Goal: Communication & Community: Answer question/provide support

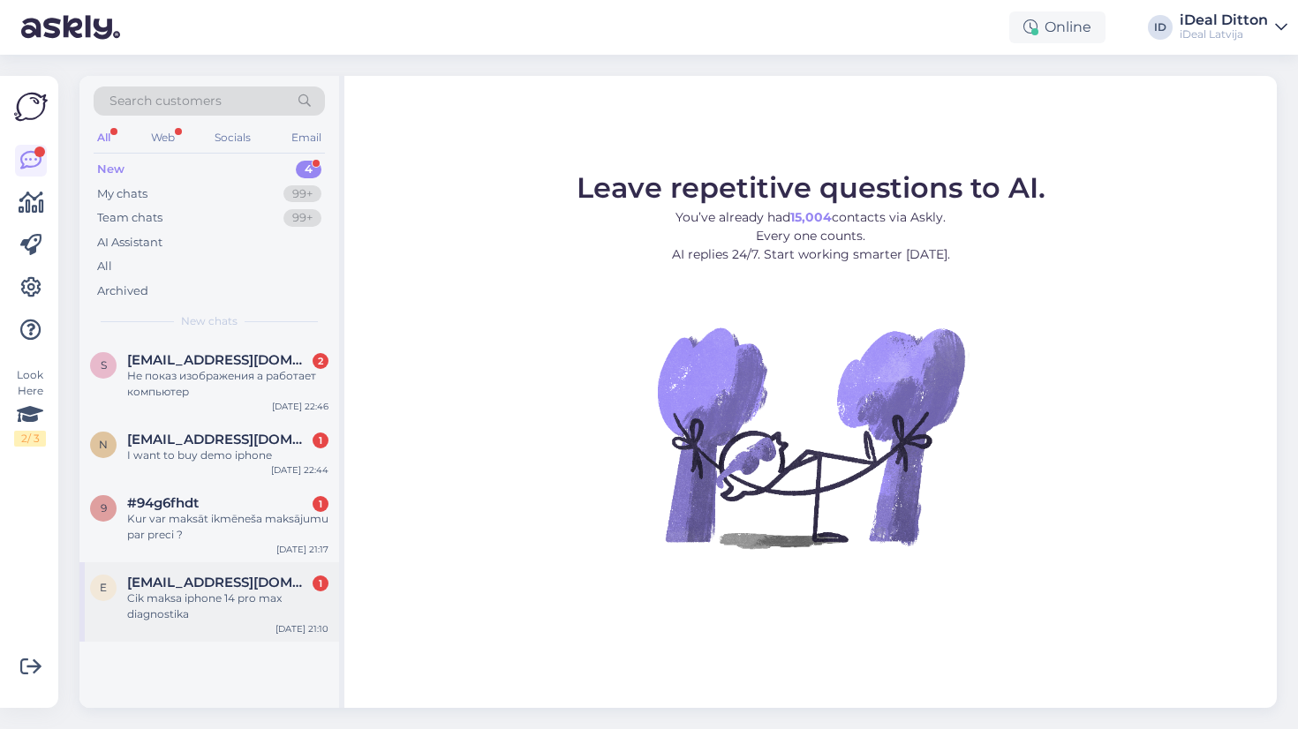
click at [222, 610] on div "Cik maksa iphone 14 pro max diagnostika" at bounding box center [227, 607] width 201 height 32
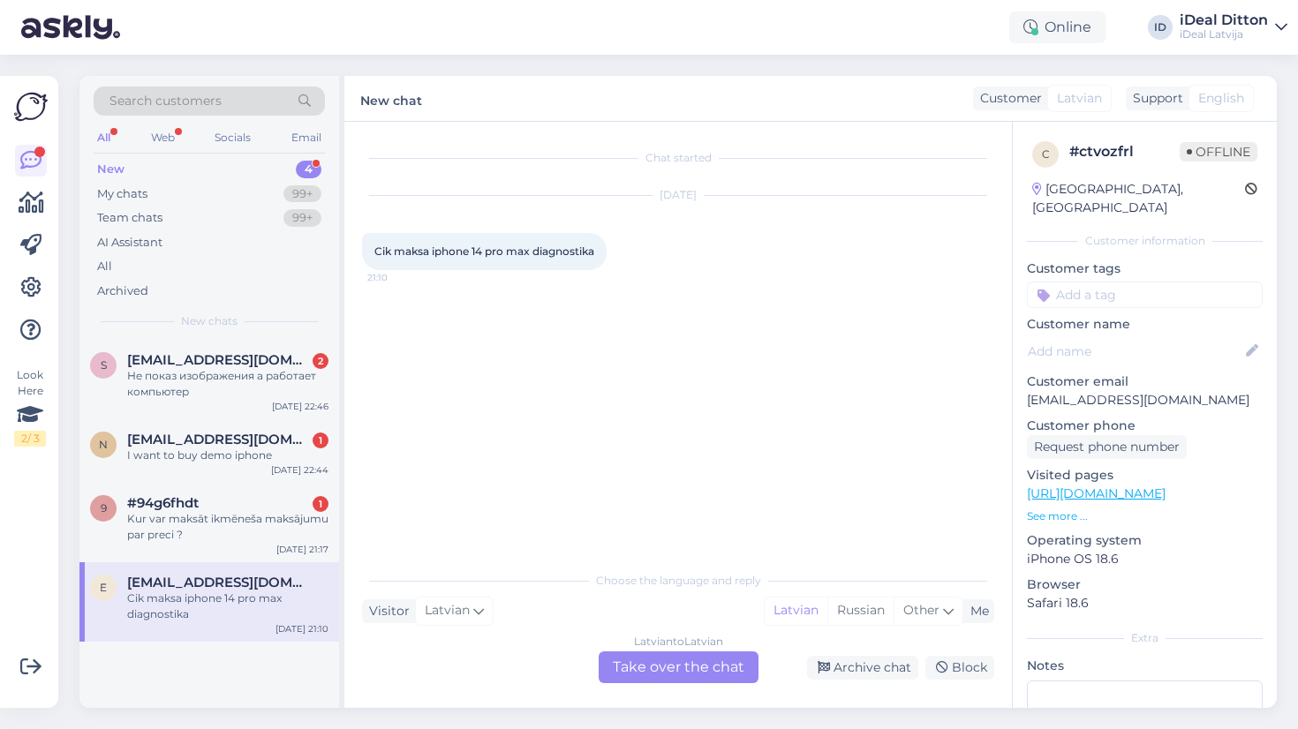
click at [649, 674] on div "Latvian to Latvian Take over the chat" at bounding box center [679, 668] width 160 height 32
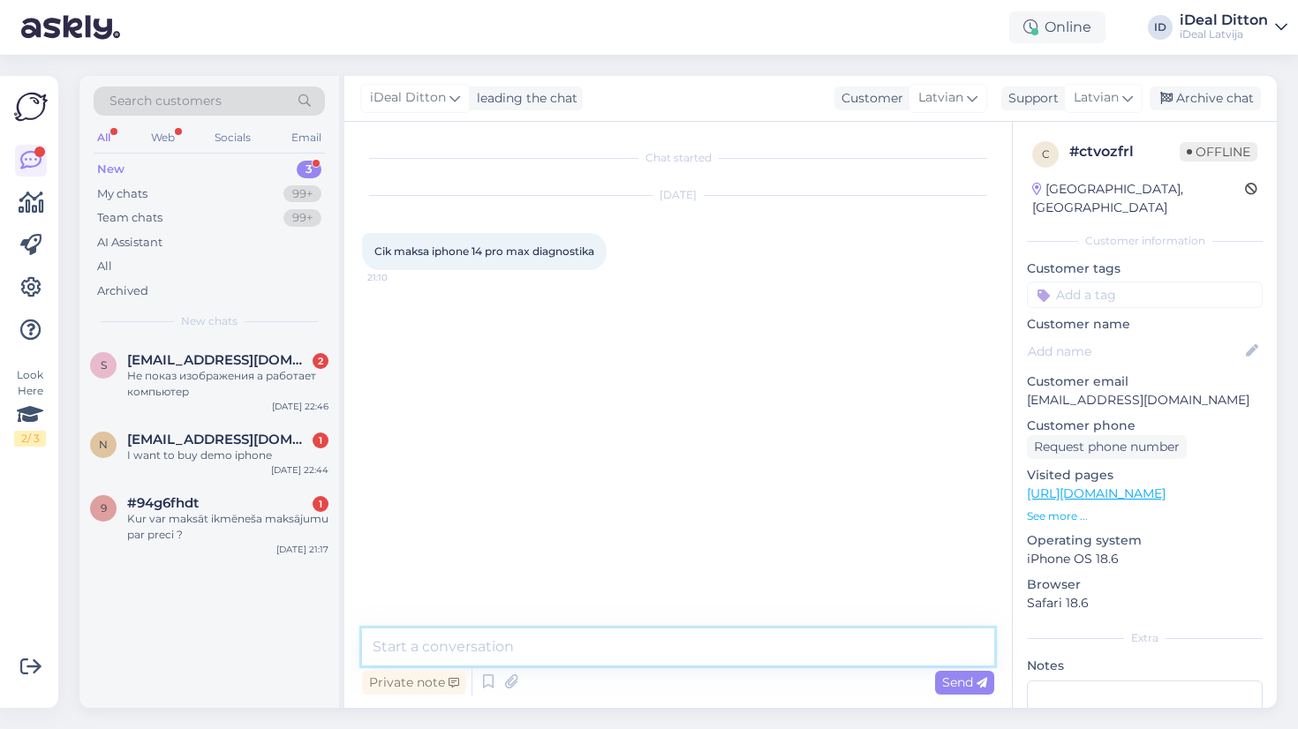
click at [599, 653] on textarea at bounding box center [678, 647] width 632 height 37
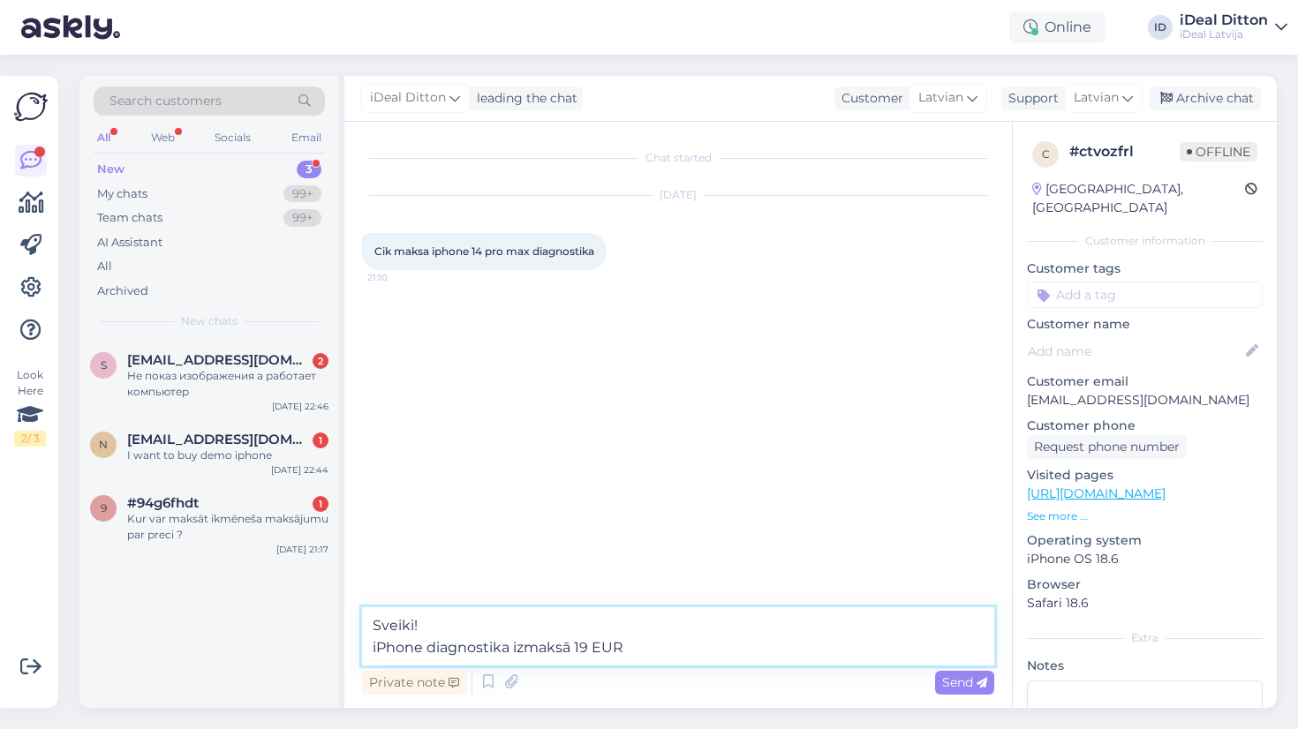
type textarea "Sveiki! iPhone diagnostika izmaksā 19 EUR."
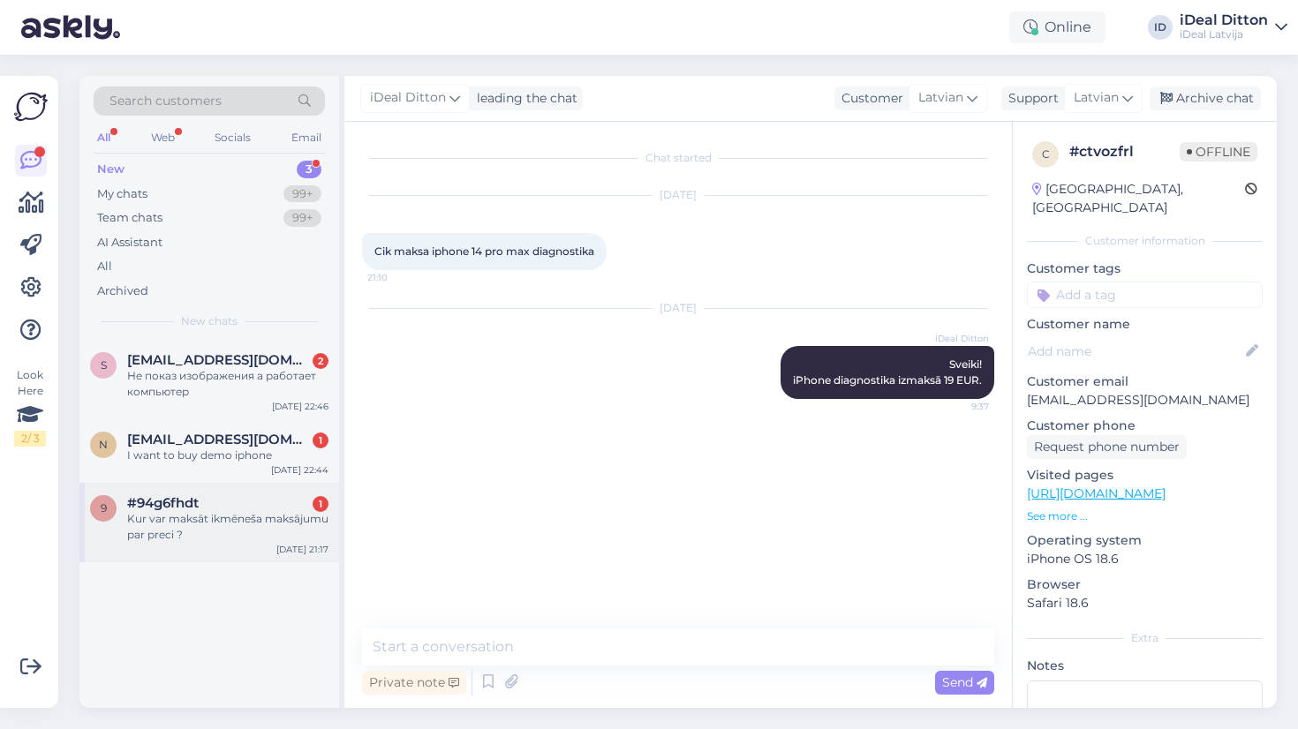
click at [240, 533] on div "Kur var maksāt ikmēneša maksājumu par preci ?" at bounding box center [227, 527] width 201 height 32
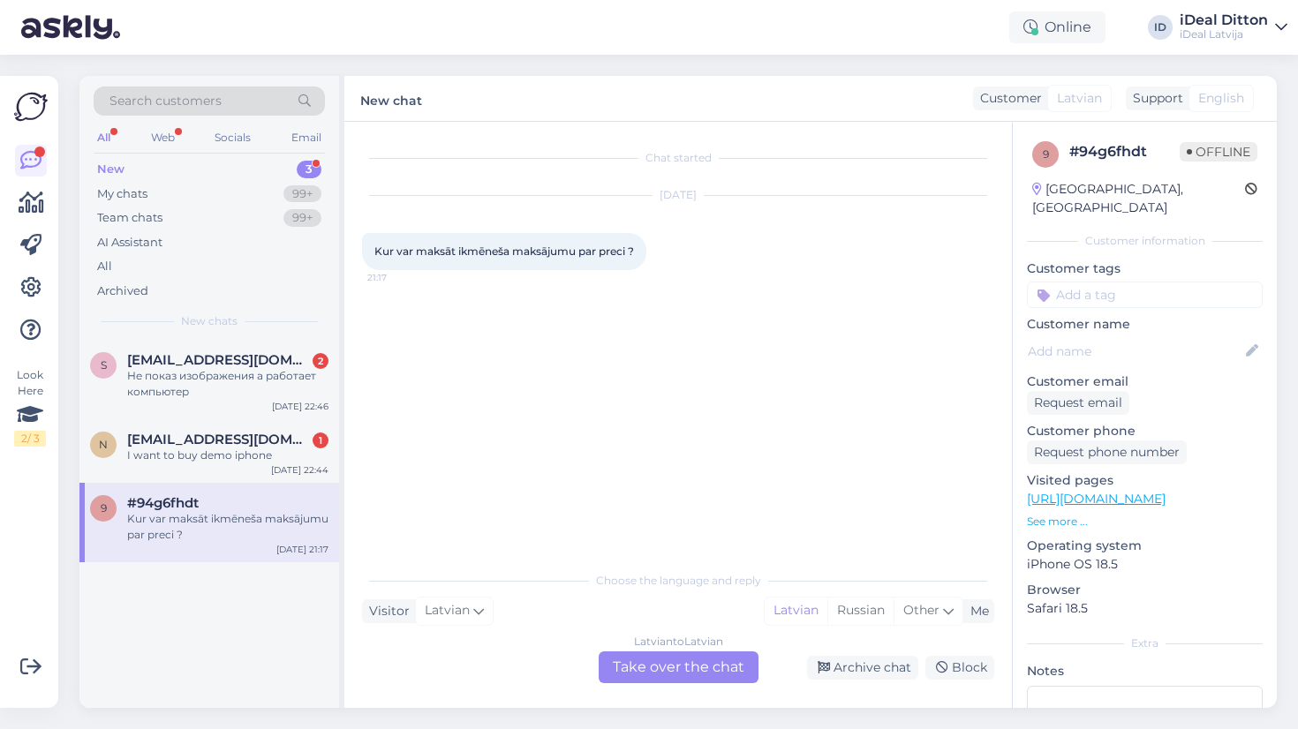
click at [673, 659] on div "Latvian to Latvian Take over the chat" at bounding box center [679, 668] width 160 height 32
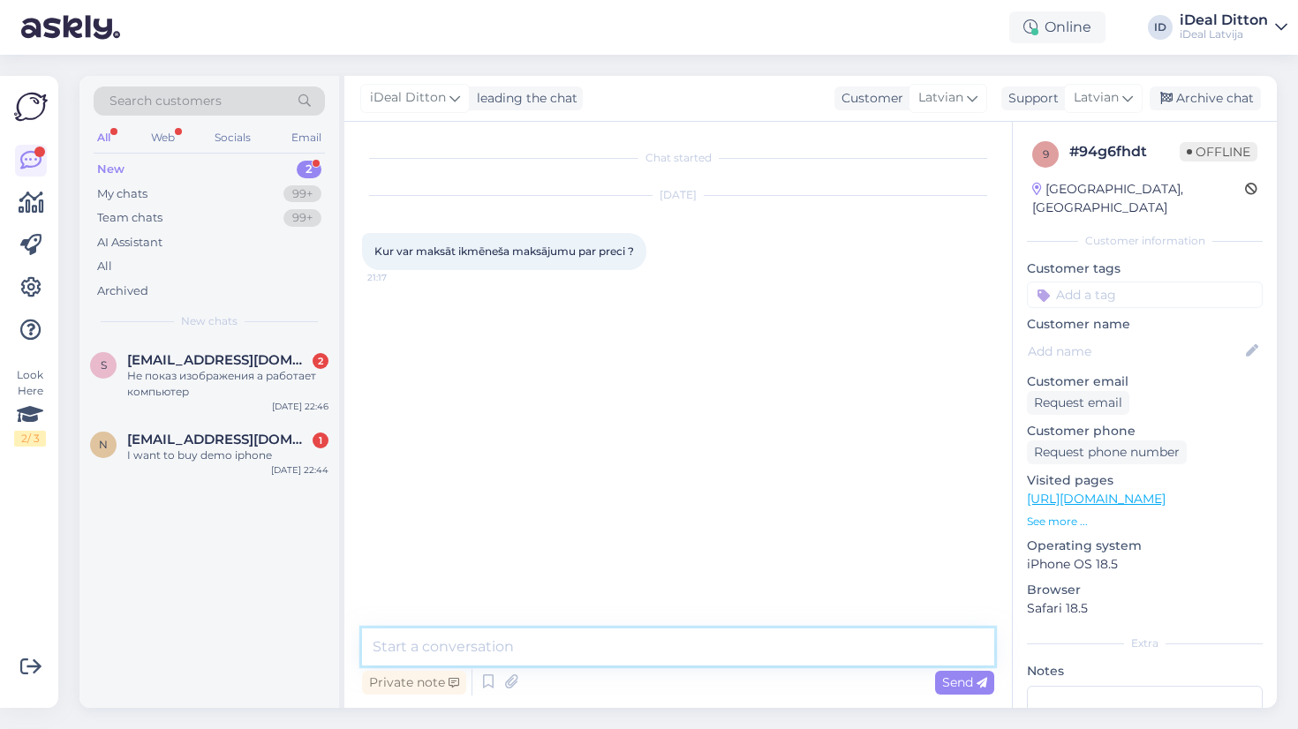
click at [631, 658] on textarea at bounding box center [678, 647] width 632 height 37
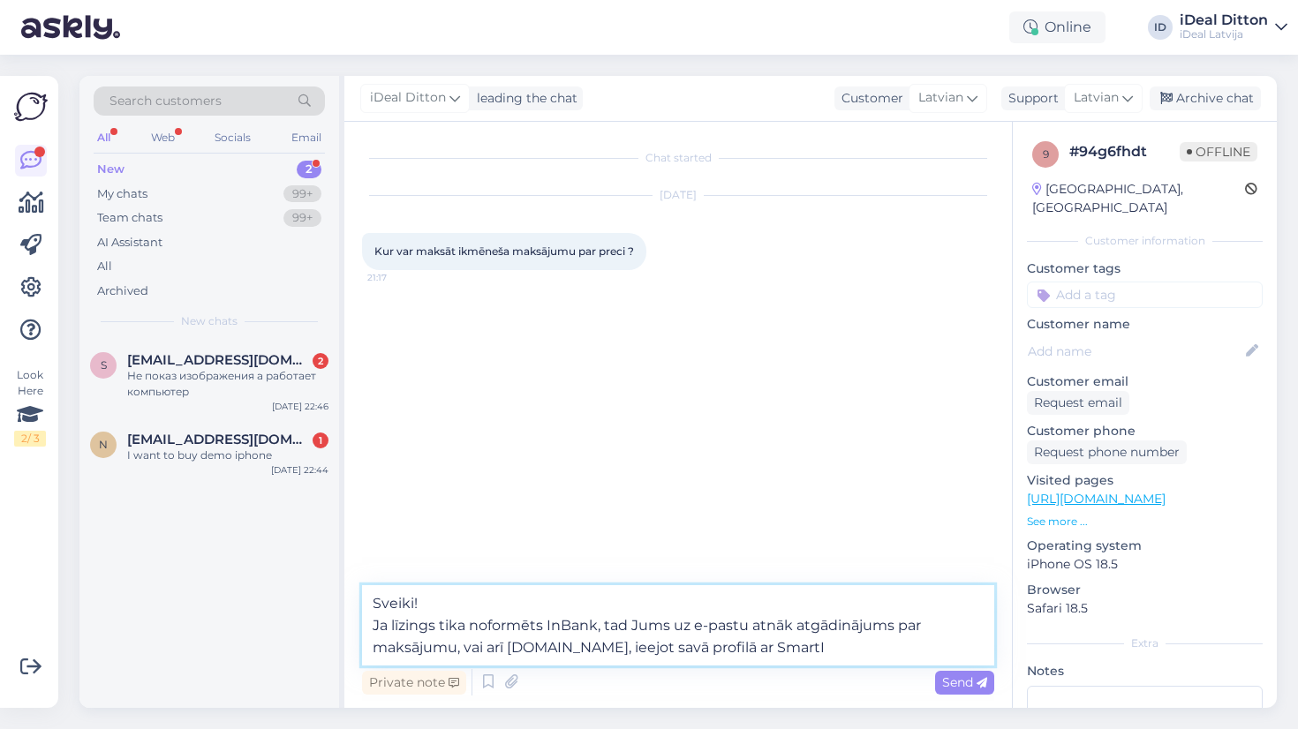
type textarea "Sveiki! Ja līzings tika noformēts InBank, tad Jums uz e-pastu atnāk atgādinājum…"
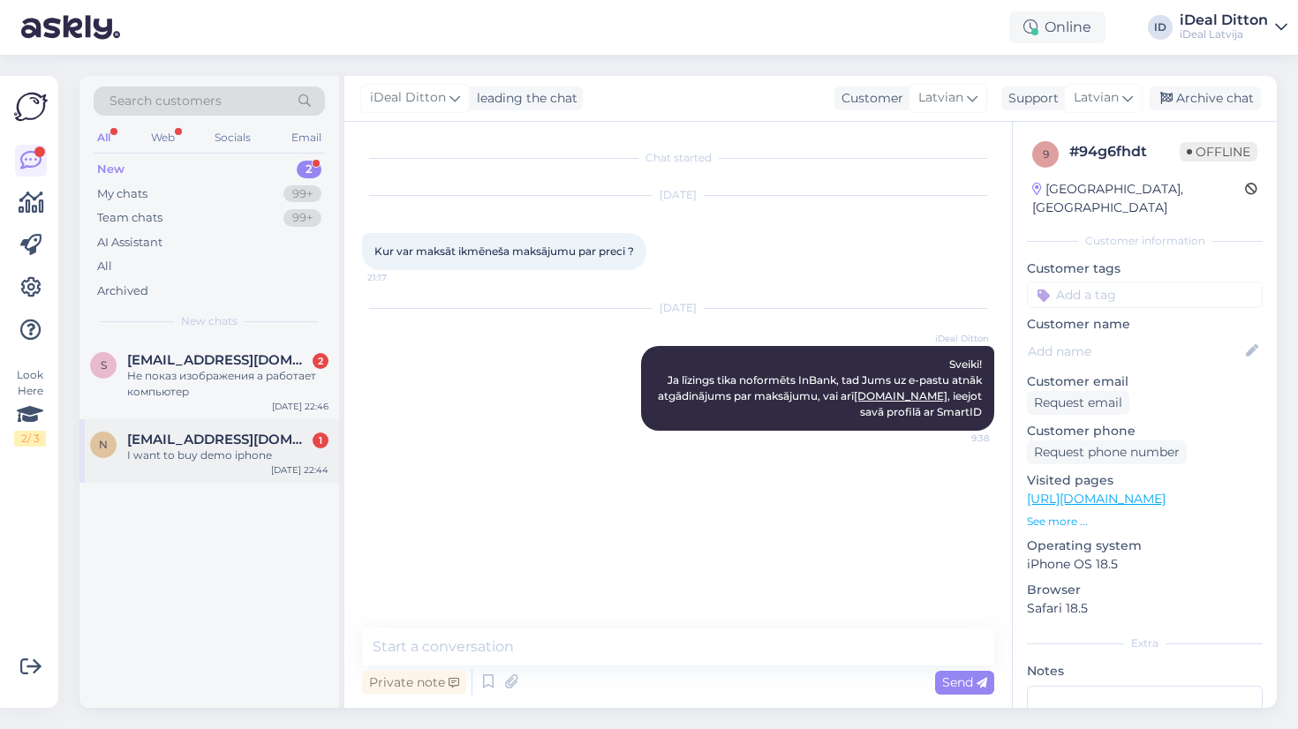
click at [230, 461] on div "n [EMAIL_ADDRESS][DOMAIN_NAME] 1 I want to buy demo iphone [DATE] 22:44" at bounding box center [209, 451] width 260 height 64
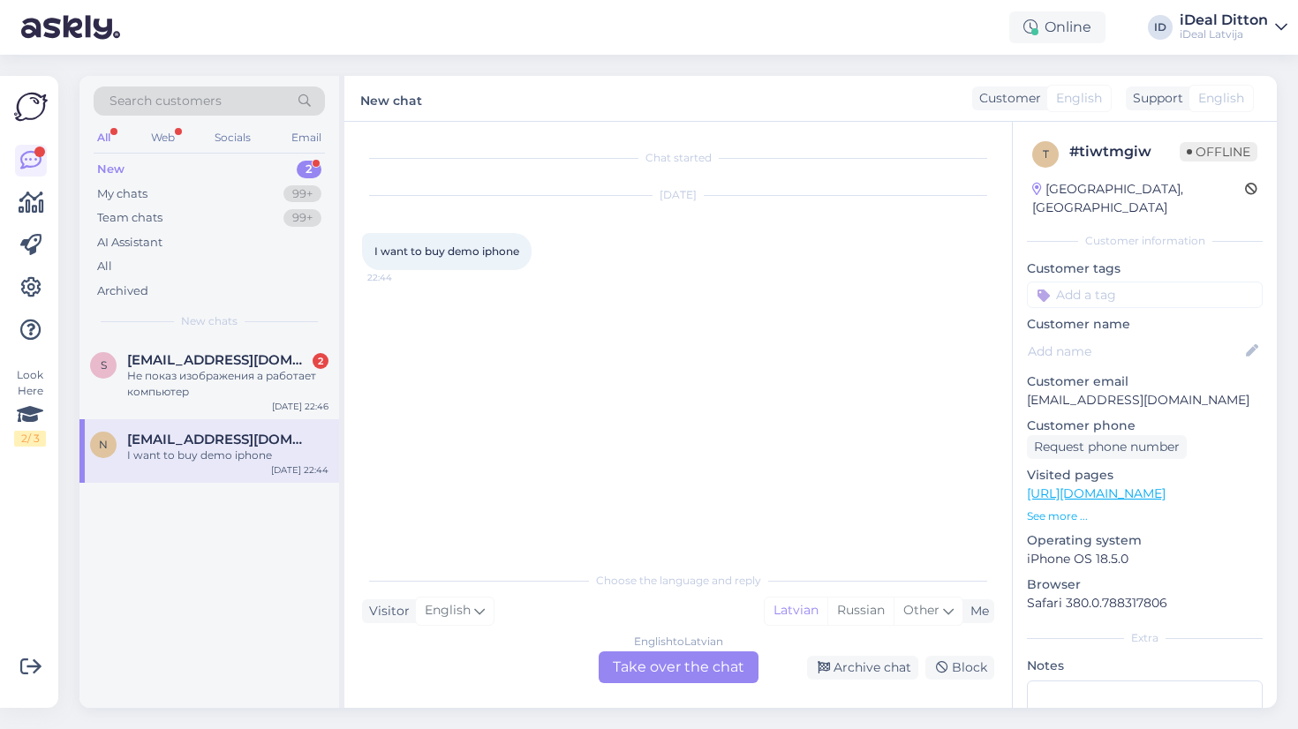
click at [678, 676] on div "English to Latvian Take over the chat" at bounding box center [679, 668] width 160 height 32
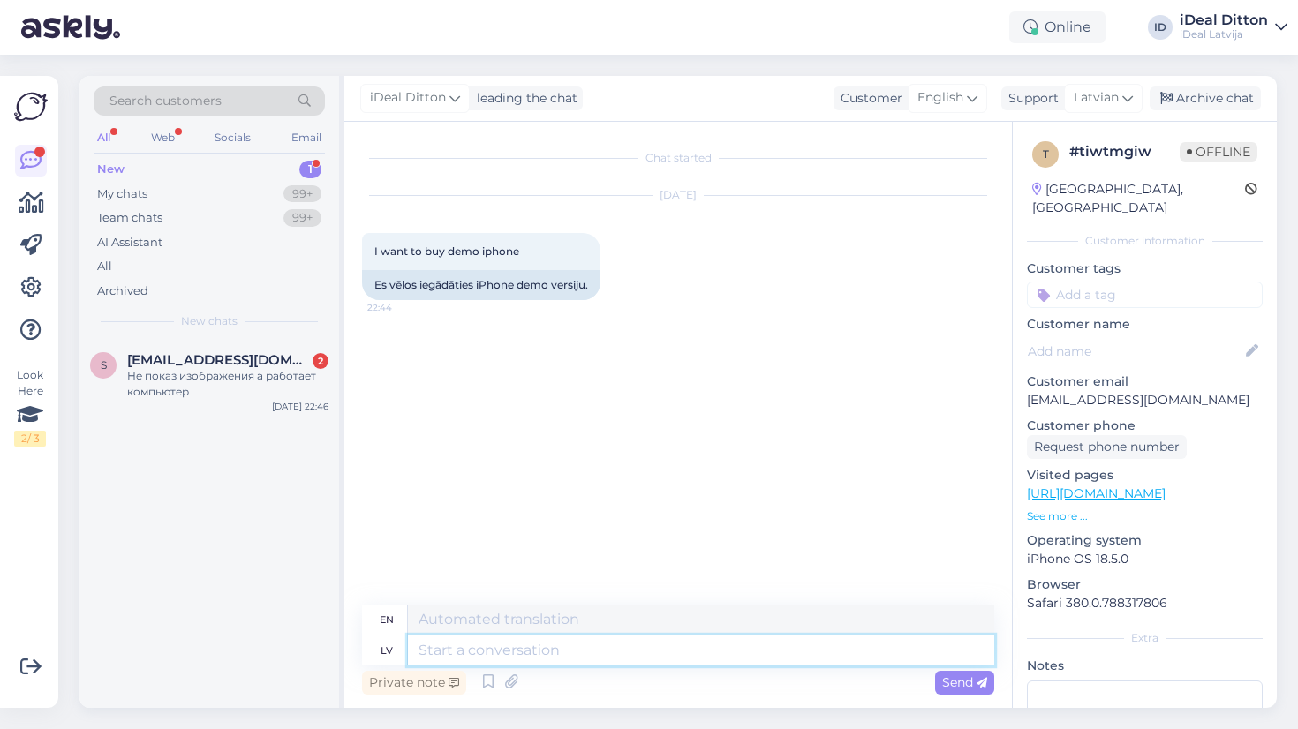
click at [619, 660] on textarea at bounding box center [701, 651] width 586 height 30
type textarea "Sveiki! Uz"
type textarea "Hello! To"
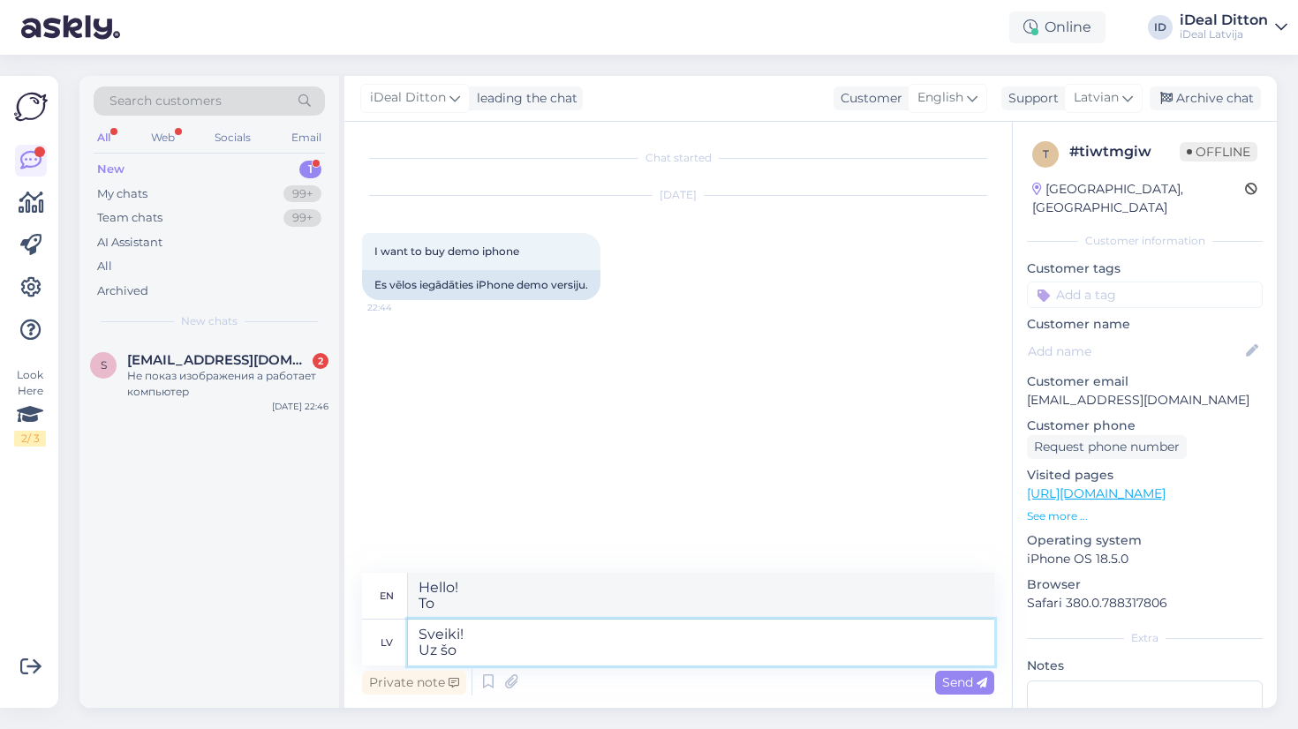
type textarea "Sveiki! Uz šo b"
type textarea "Hello! To this"
type textarea "Sveiki! Uz šo brīdi m"
type textarea "Hello! For now"
type textarea "Sveiki! Uz šo brīdi mums"
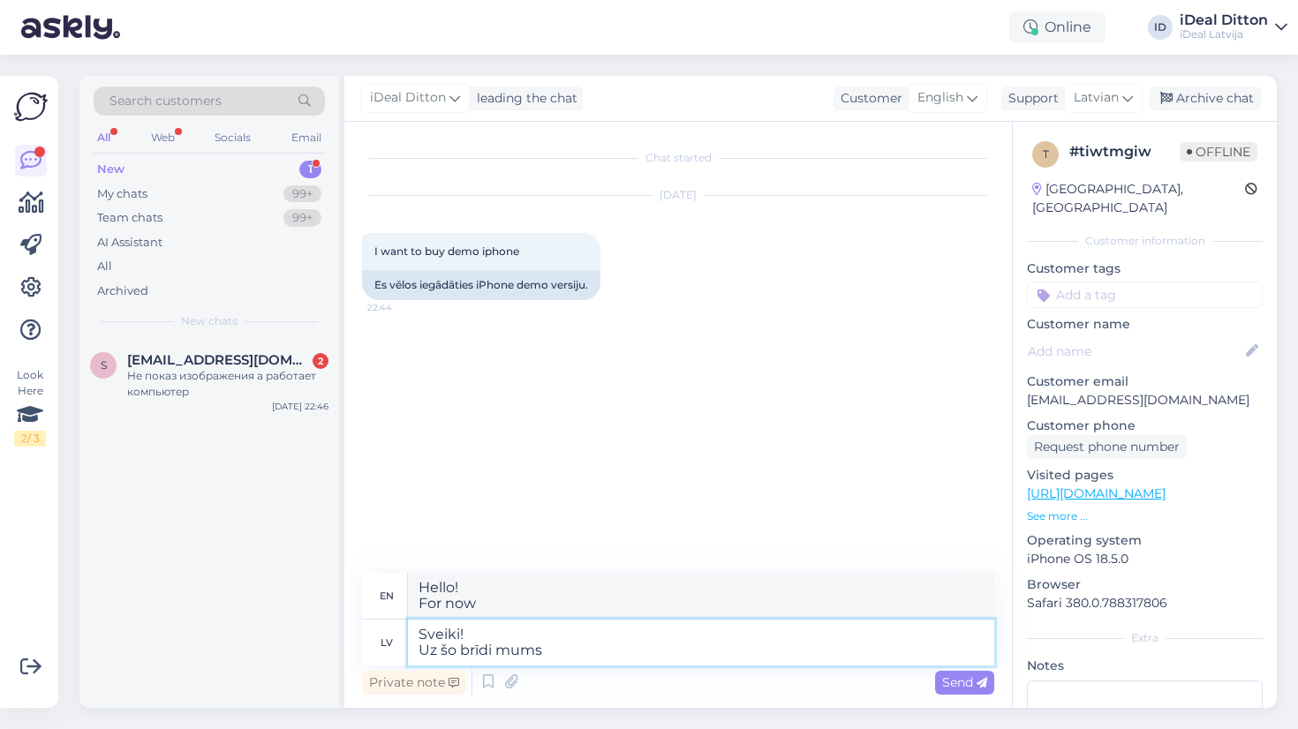
type textarea "Hello! For now we have"
type textarea "Sveiki! Uz šo brīdi mums nav p"
type textarea "Hello! We don't have any at the moment"
type textarea "Sveiki! Uz šo brīdi mums nav pieejami DEM"
type textarea "Hello! We currently do not have any available"
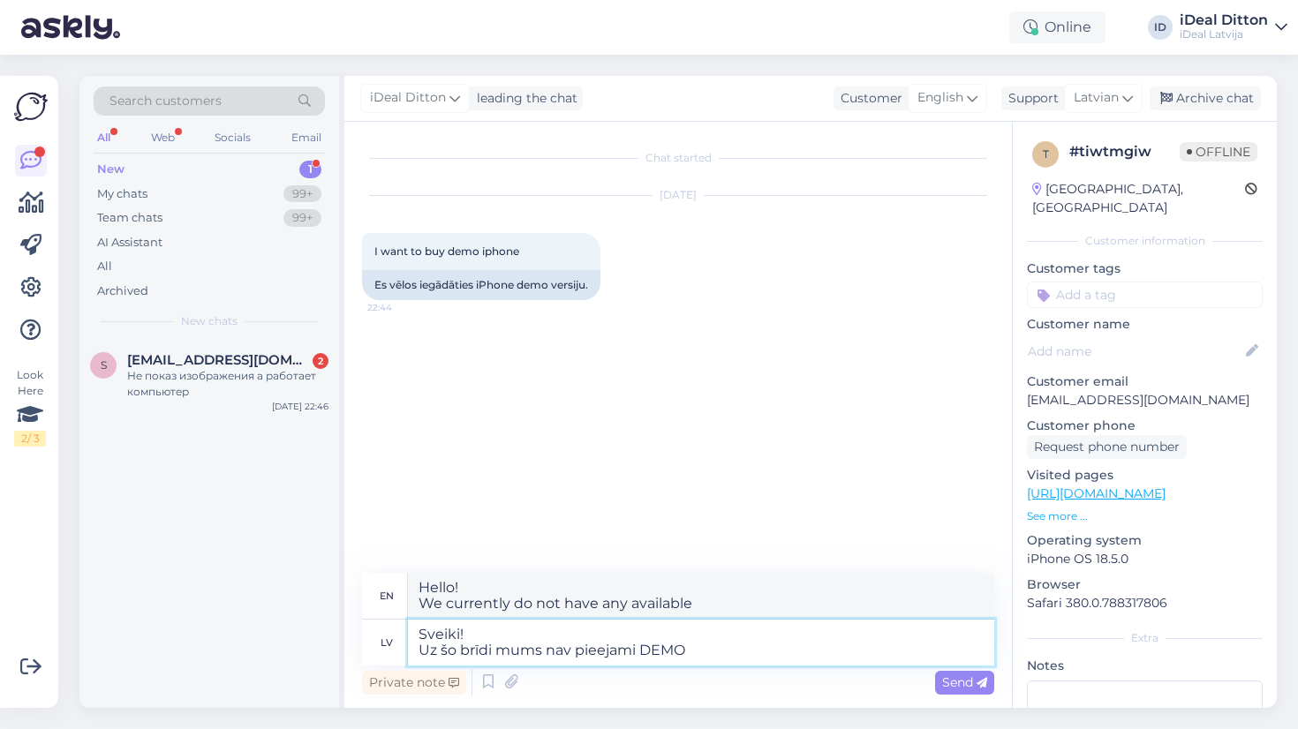
type textarea "Sveiki! Uz šo brīdi mums nav pieejami DEMO i"
type textarea "Hello! We currently do not have any DEMOs available."
type textarea "Sveiki! Uz šo brīdi mums nav pieejami DEMO iPhone!"
type textarea "Hello! We currently do not have DEMO iPhones available!"
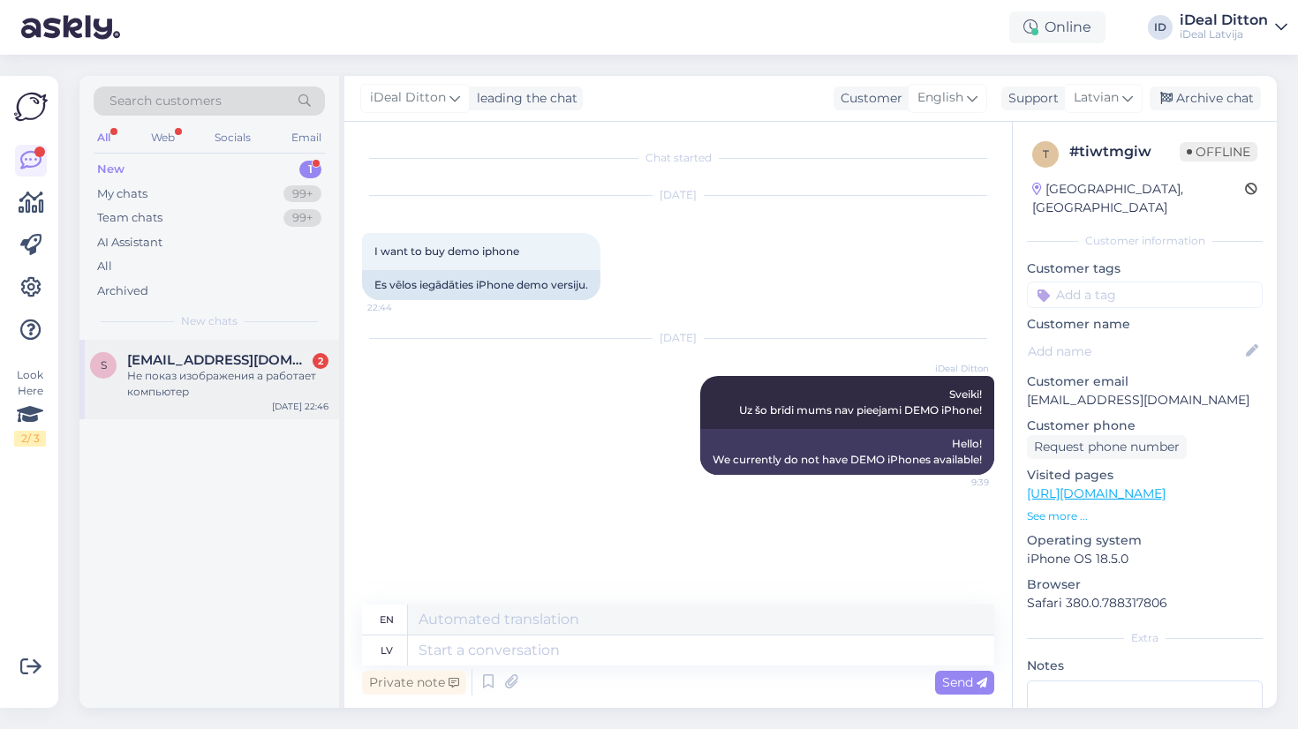
click at [228, 387] on div "Не показ изображения а работает компьютер" at bounding box center [227, 384] width 201 height 32
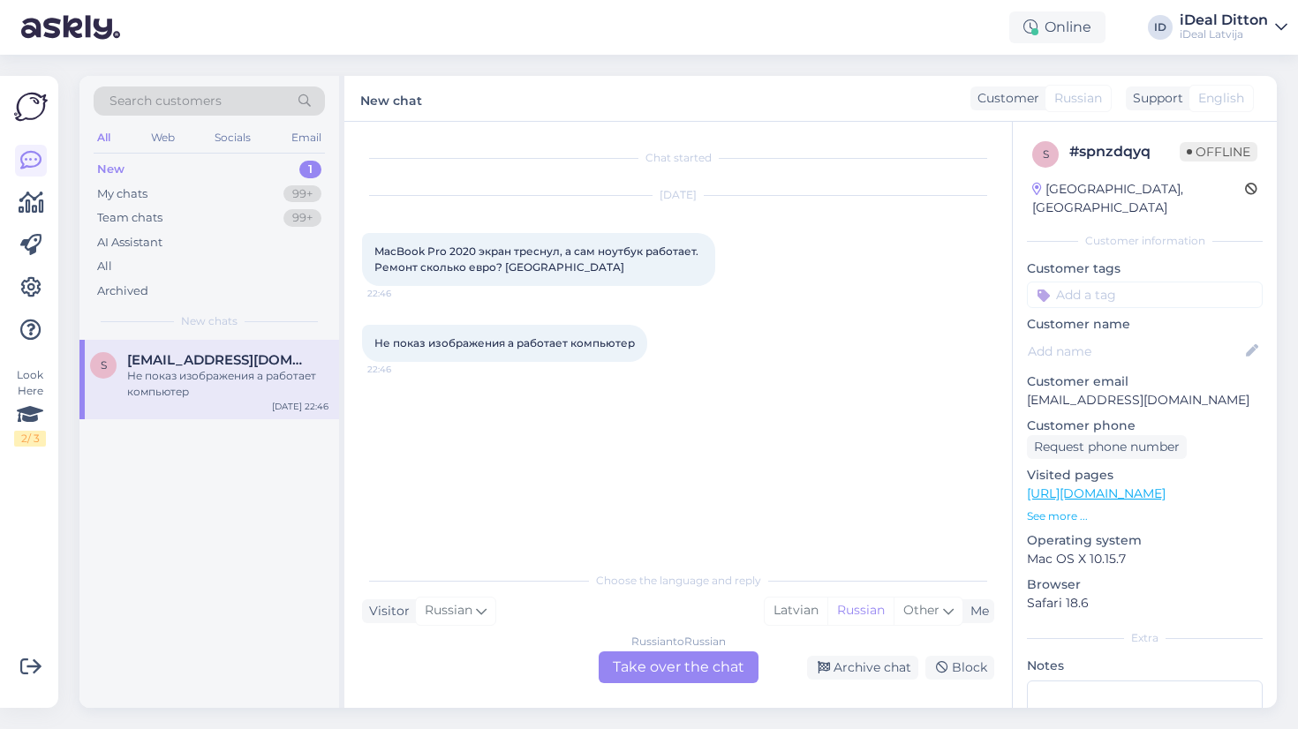
click at [664, 662] on div "Russian to Russian Take over the chat" at bounding box center [679, 668] width 160 height 32
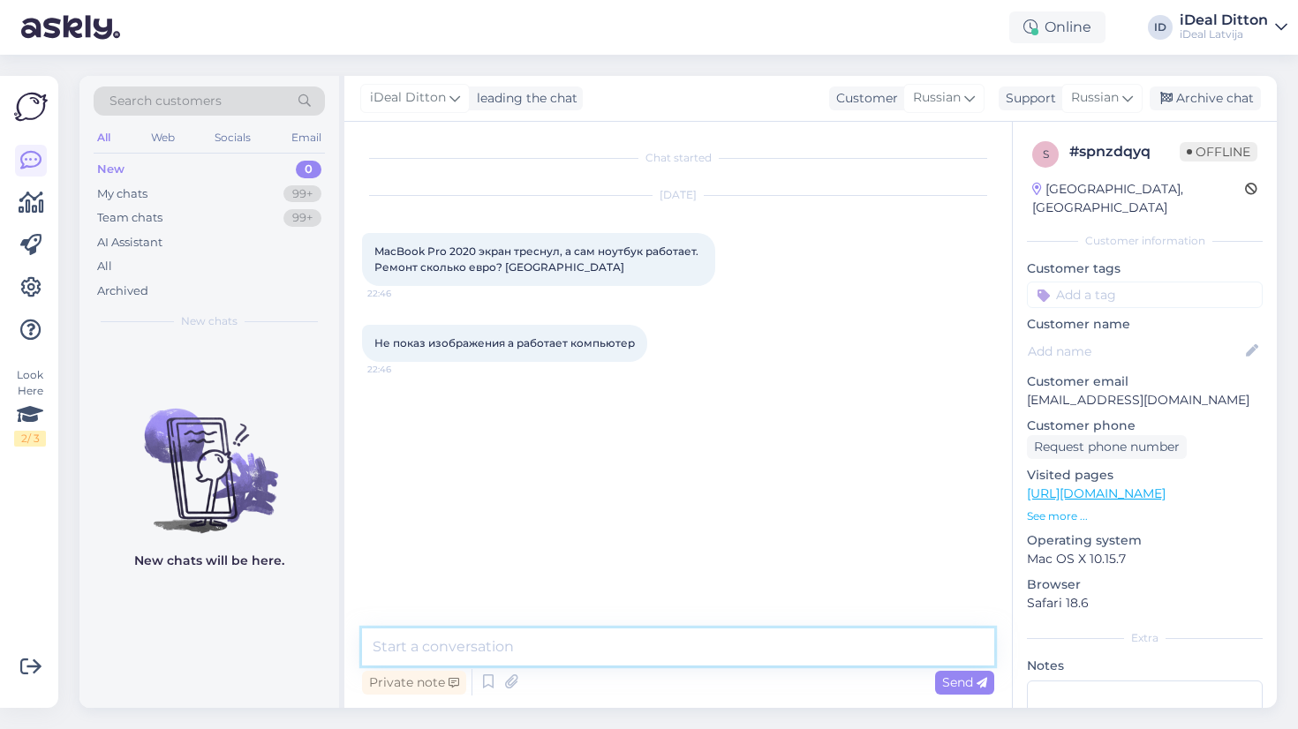
click at [557, 645] on textarea at bounding box center [678, 647] width 632 height 37
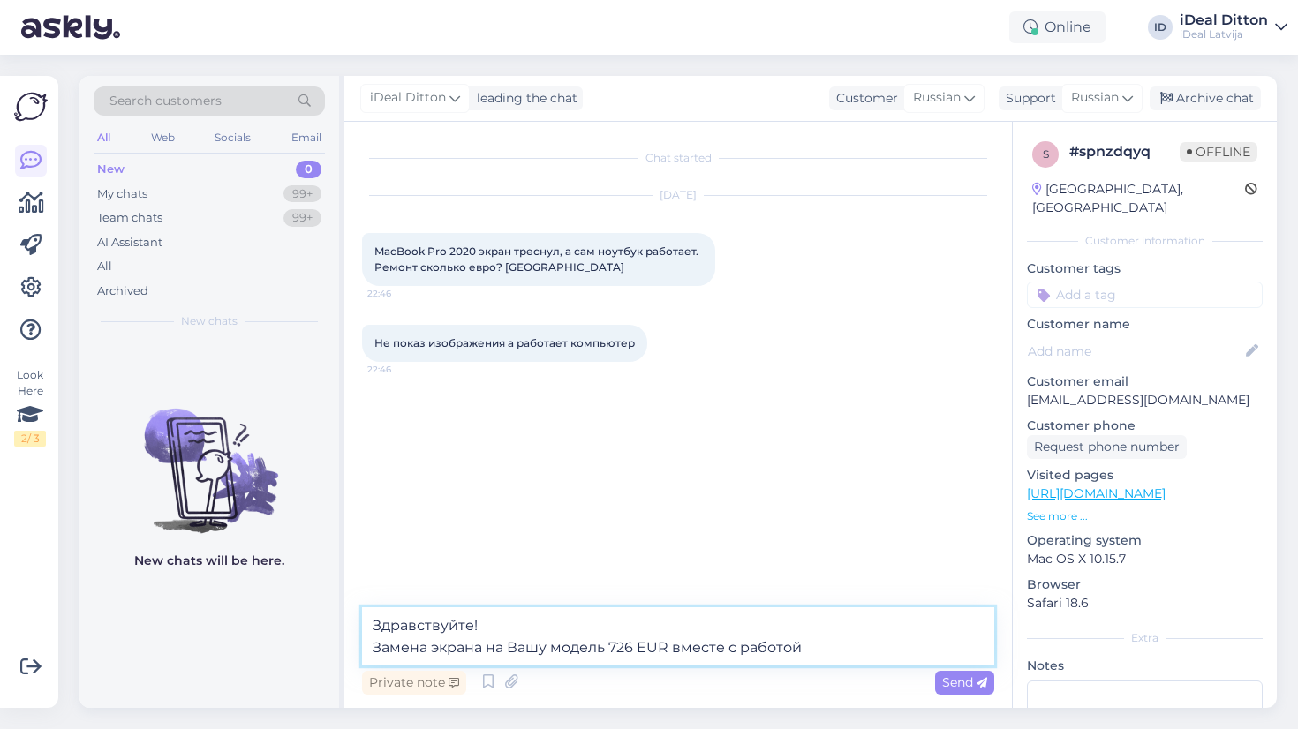
type textarea "Здравствуйте! Замена экрана на Вашу модель 726 EUR вместе с работой."
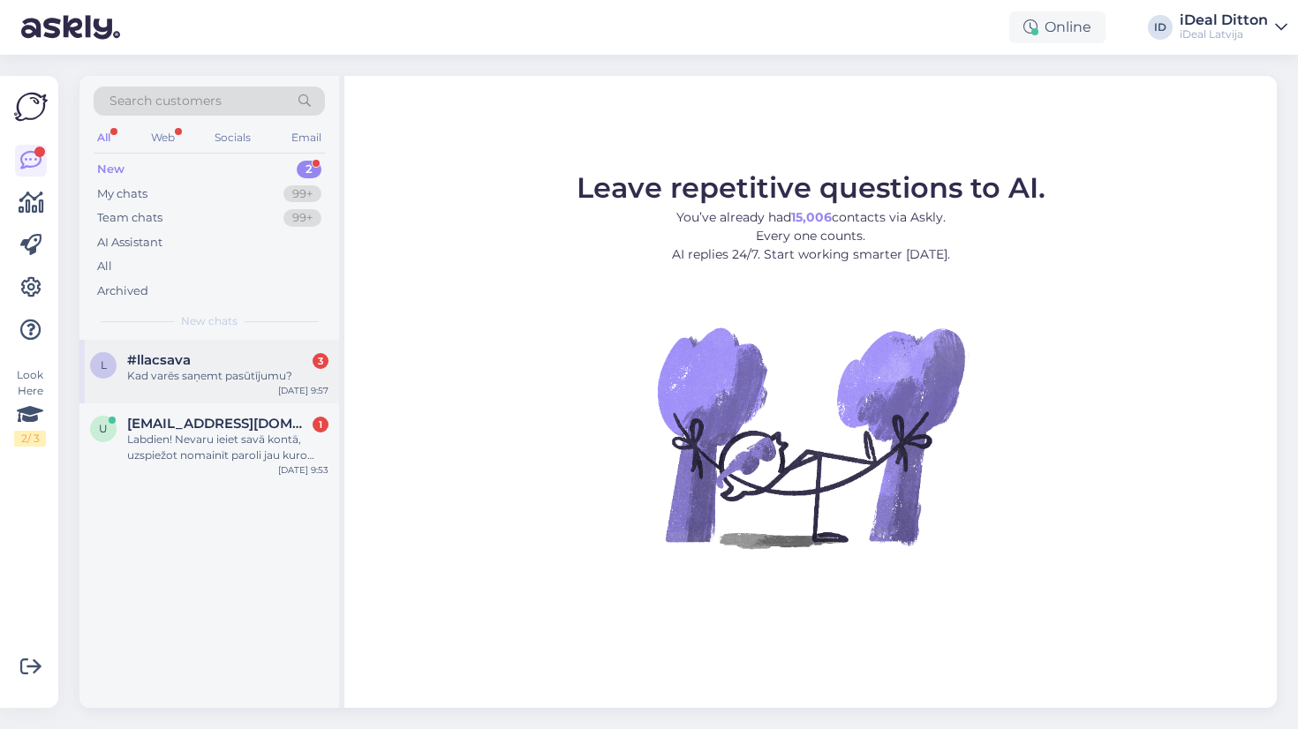
click at [212, 368] on div "Kad varēs saņemt pasūtījumu?" at bounding box center [227, 376] width 201 height 16
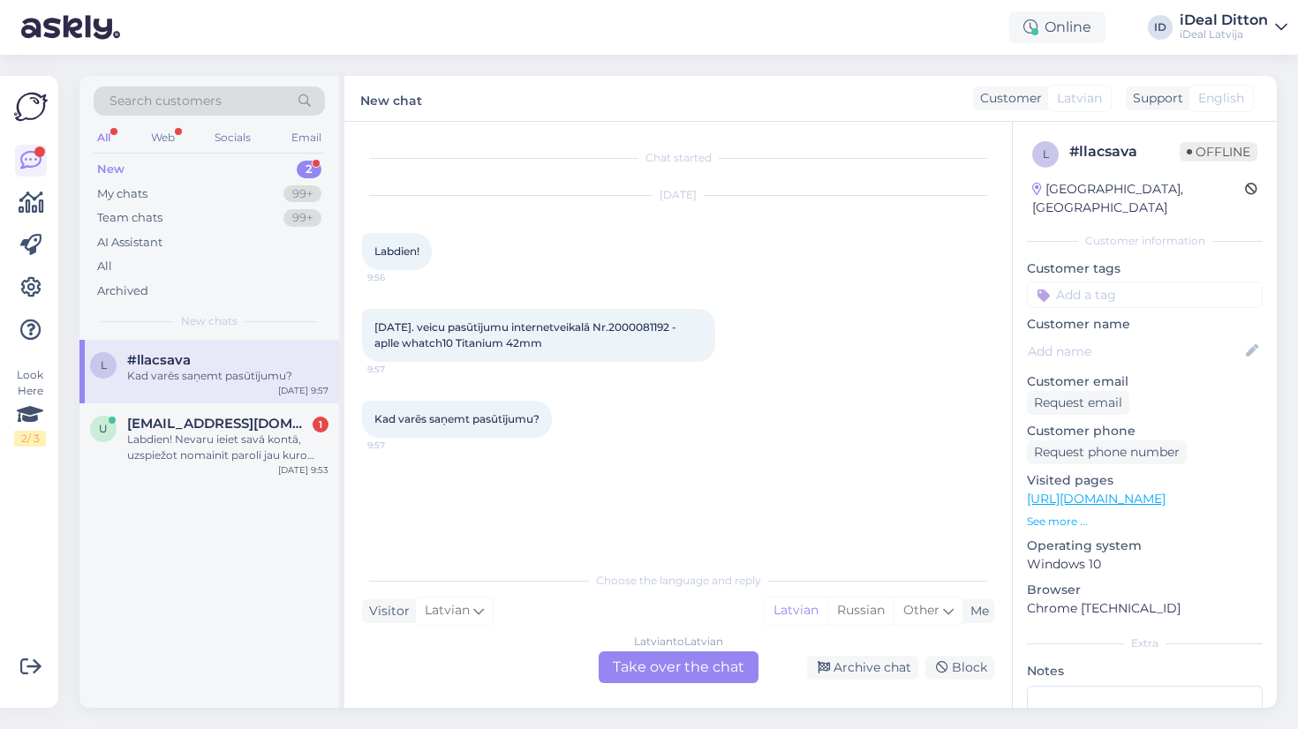
click at [679, 668] on div "Latvian to Latvian Take over the chat" at bounding box center [679, 668] width 160 height 32
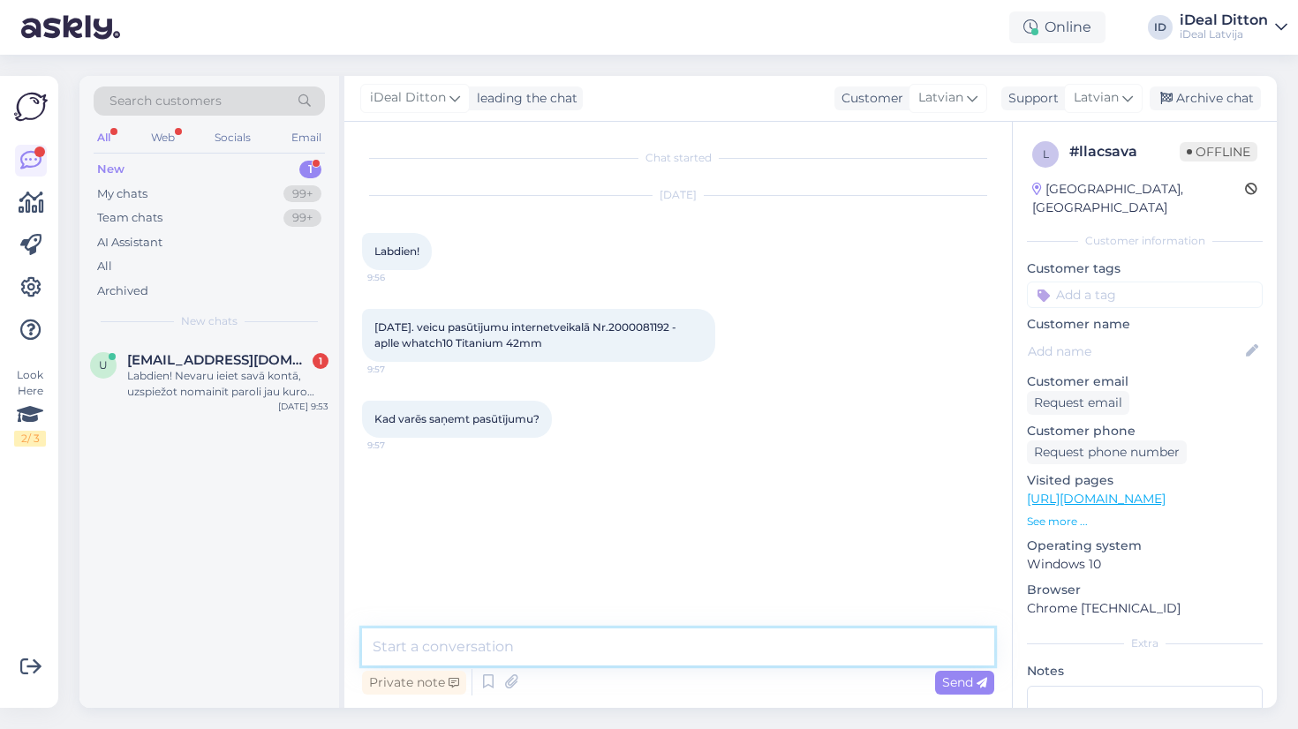
click at [610, 660] on textarea at bounding box center [678, 647] width 632 height 37
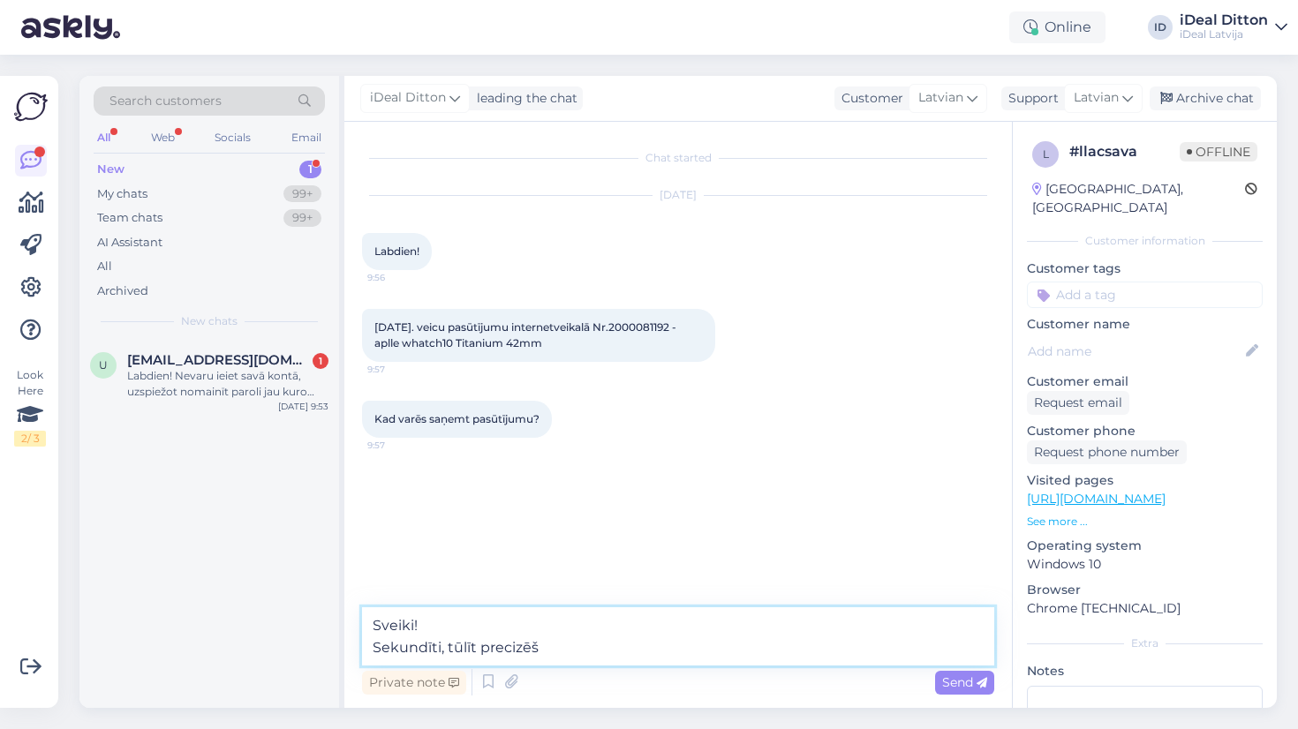
type textarea "Sveiki! Sekundīti, tūlīt precizēšu"
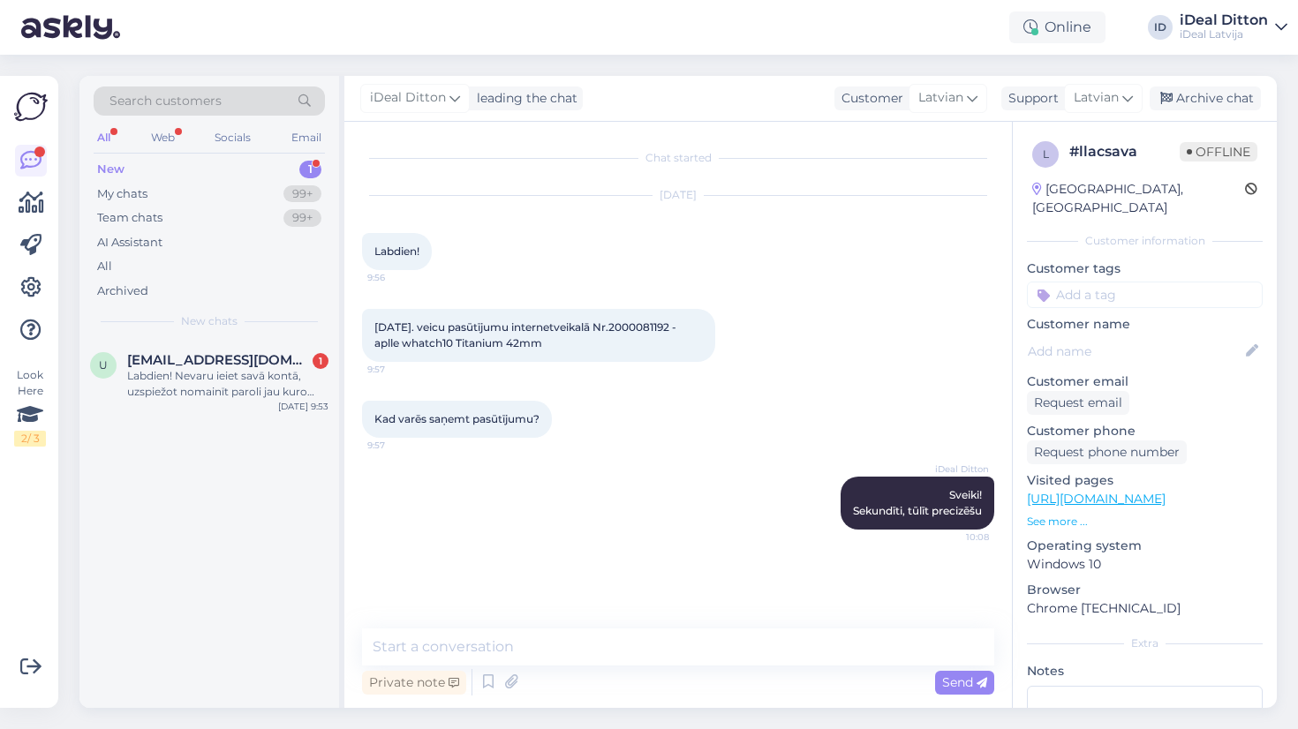
click at [664, 324] on span "07.08.2025. veicu pasūtījumu internetveikalā Nr.2000081192 - aplle whatch10 Tit…" at bounding box center [526, 334] width 305 height 29
copy span "2000081192"
click at [748, 533] on div "iDeal Ditton Sveiki! Sekundīti, tūlīt precizēšu 10:08" at bounding box center [678, 503] width 632 height 92
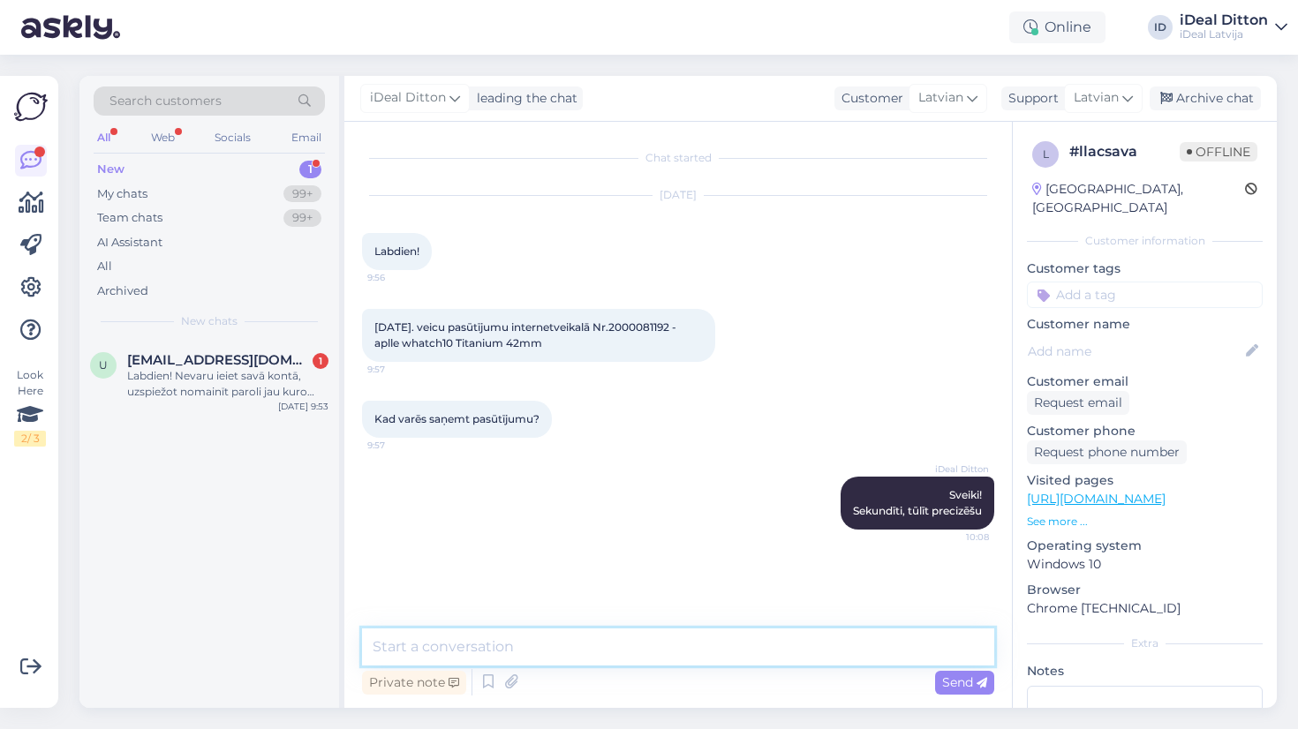
click at [607, 661] on textarea at bounding box center [678, 647] width 632 height 37
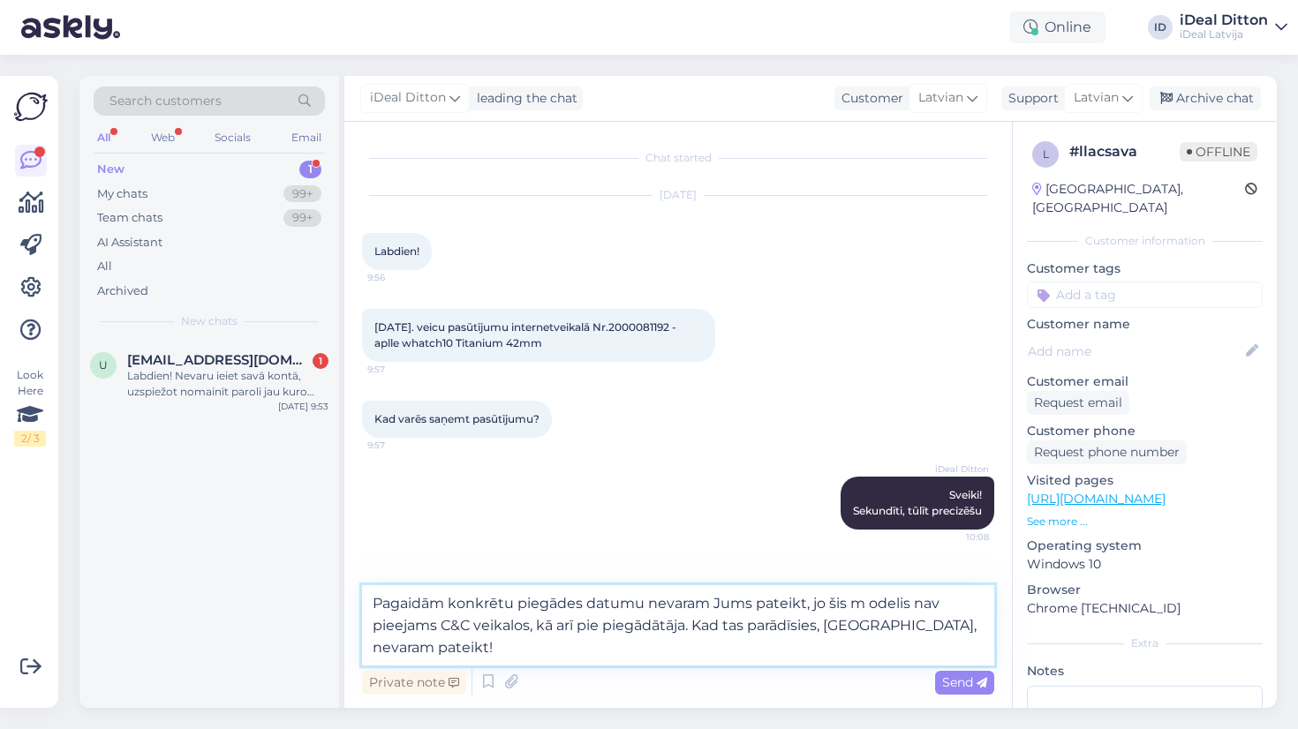
click at [869, 603] on textarea "Pagaidām konkrētu piegādes datumu nevaram Jums pateikt, jo šis m odelis nav pie…" at bounding box center [678, 625] width 632 height 80
type textarea "Pagaidām konkrētu piegādes datumu nevaram Jums pateikt, jo šis modelis nav piee…"
click at [650, 650] on textarea "Pagaidām konkrētu piegādes datumu nevaram Jums pateikt, jo šis modelis nav piee…" at bounding box center [678, 625] width 632 height 80
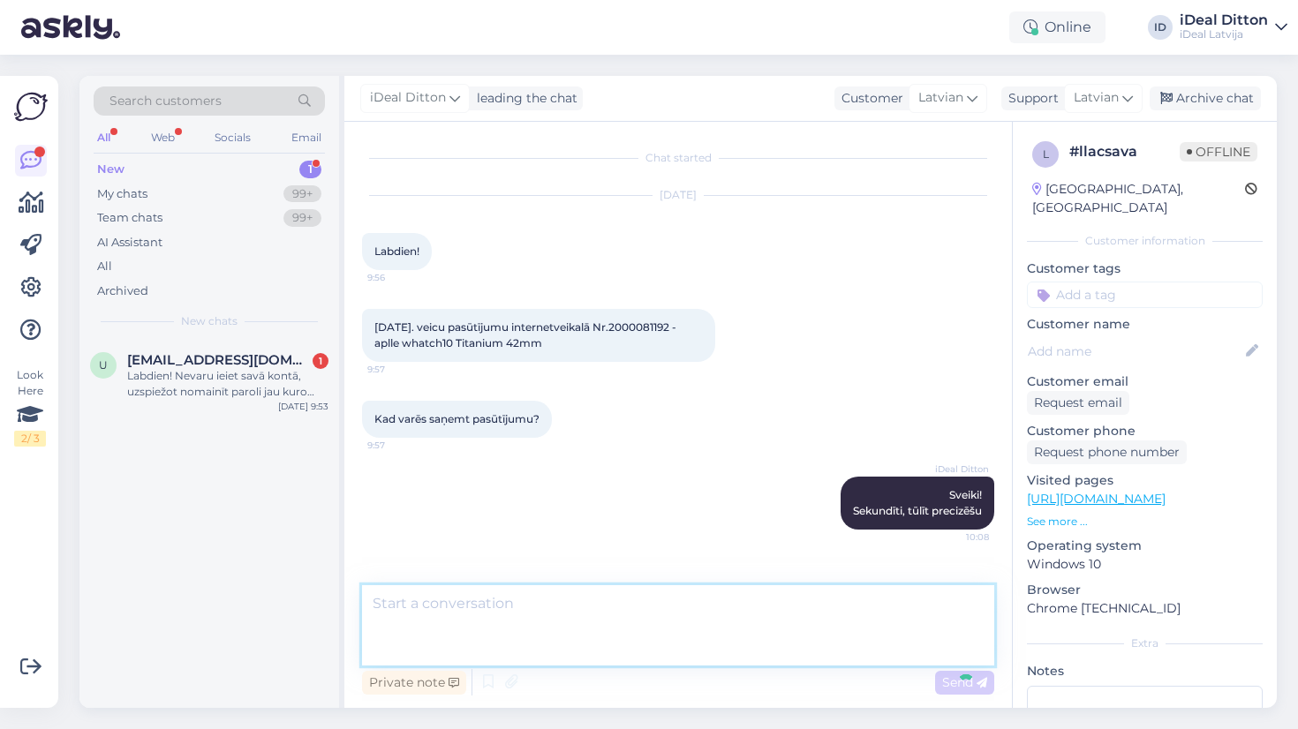
scroll to position [44, 0]
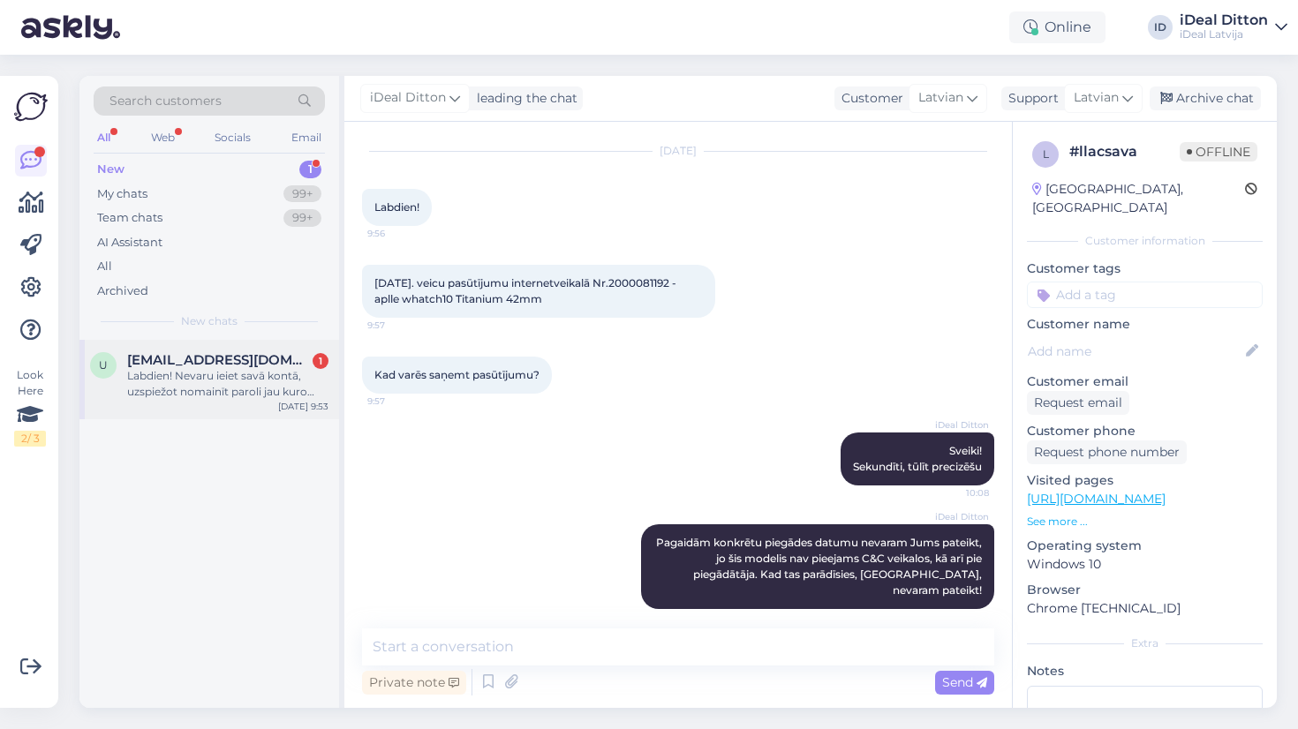
click at [266, 394] on div "Labdien! Nevaru ieiet savā kontā, uzspiežot nomainīt paroli jau kuro reizi nesa…" at bounding box center [227, 384] width 201 height 32
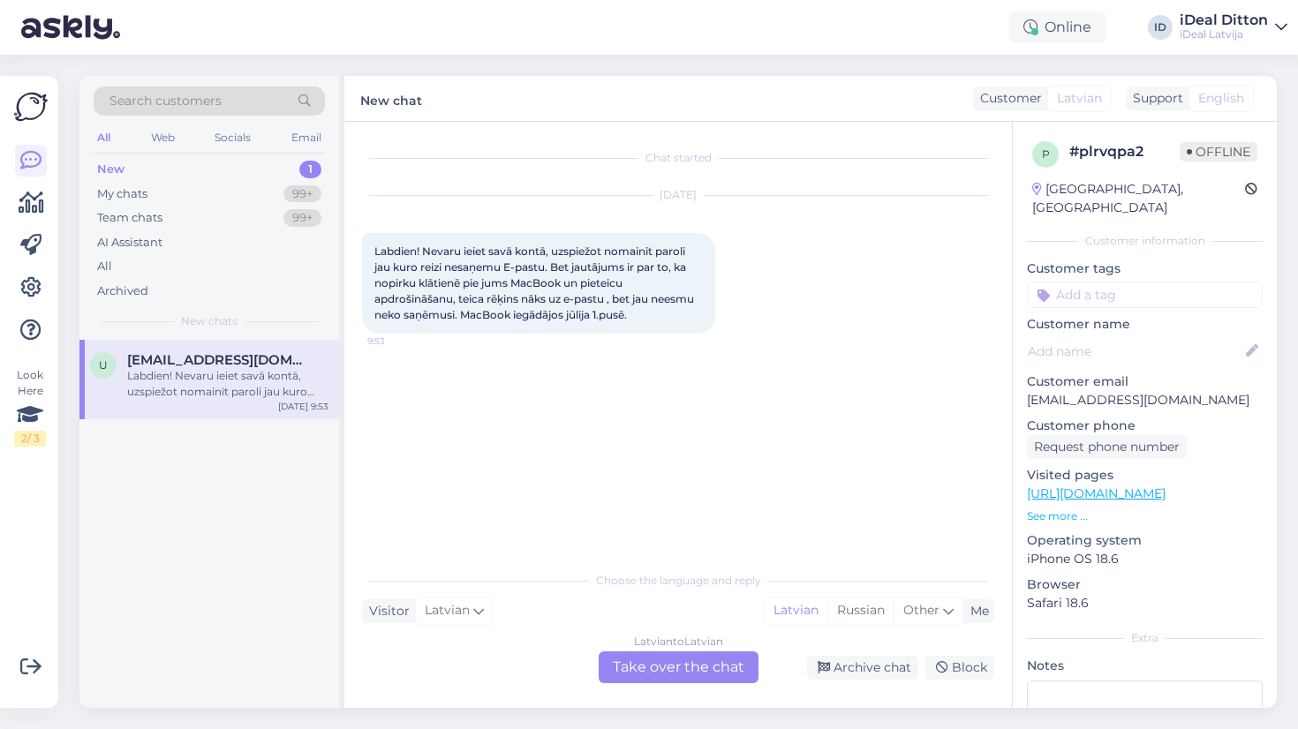
click at [648, 660] on div "Latvian to Latvian Take over the chat" at bounding box center [679, 668] width 160 height 32
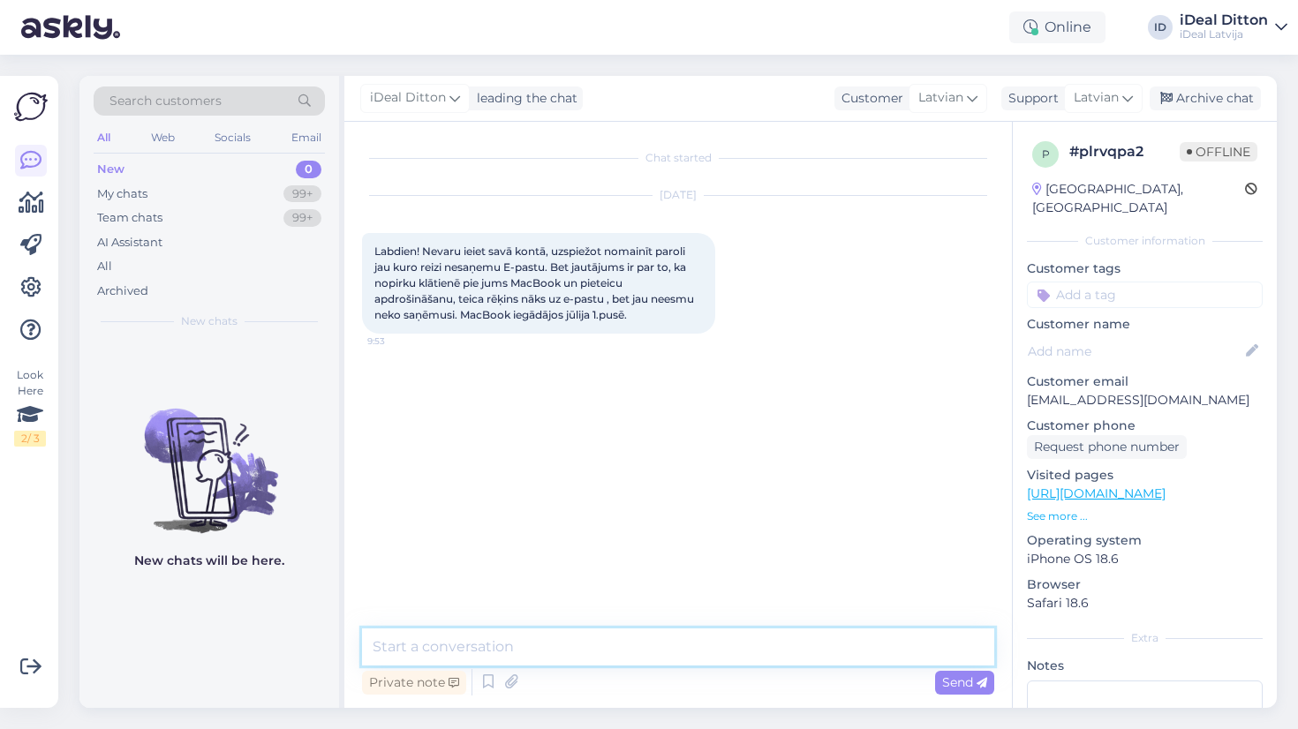
click at [603, 644] on textarea at bounding box center [678, 647] width 632 height 37
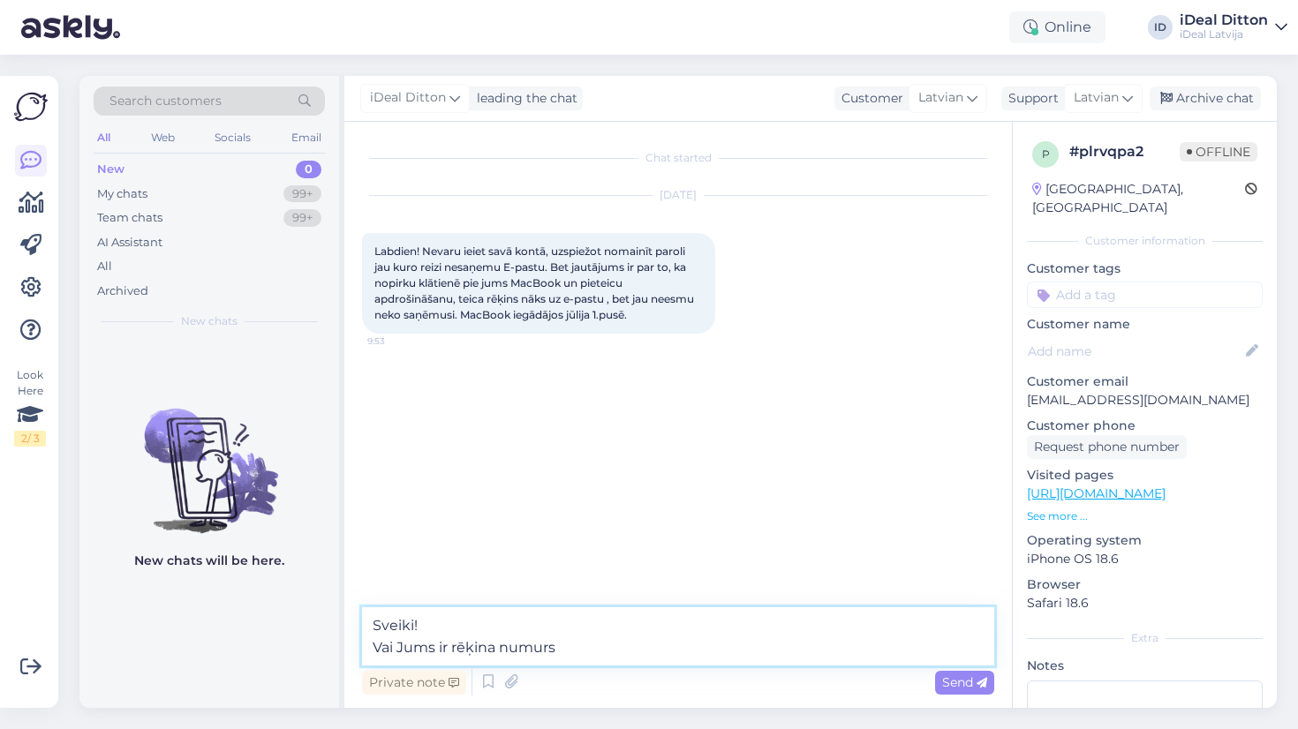
type textarea "Sveiki! Vai Jums ir rēķina numurs?"
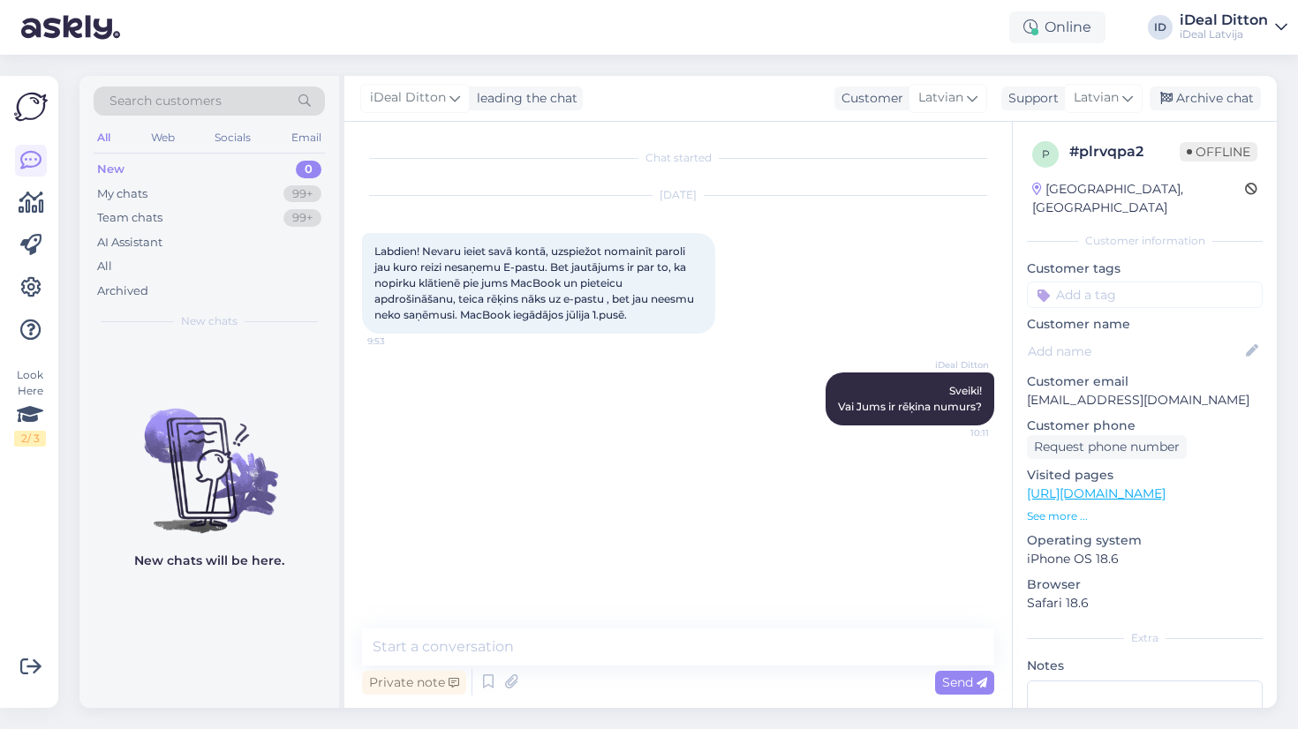
click at [655, 510] on div "Chat started Aug 14 2025 Labdien! Nevaru ieiet savā kontā, uzspiežot nomainīt p…" at bounding box center [686, 375] width 648 height 473
click at [634, 545] on div "Chat started Aug 14 2025 Labdien! Nevaru ieiet savā kontā, uzspiežot nomainīt p…" at bounding box center [686, 375] width 648 height 473
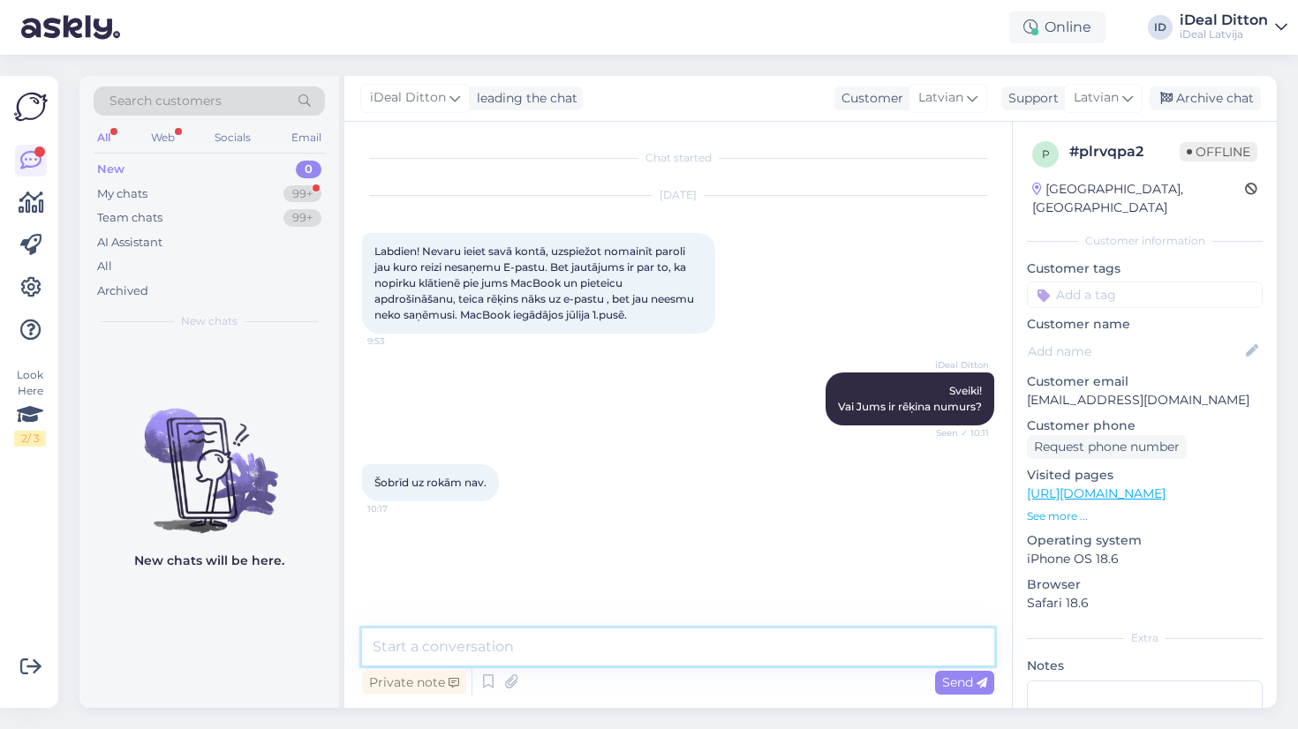
click at [613, 653] on textarea at bounding box center [678, 647] width 632 height 37
type textarea "Uz kā vārda, uzvārda bija pirkums noformēts?"
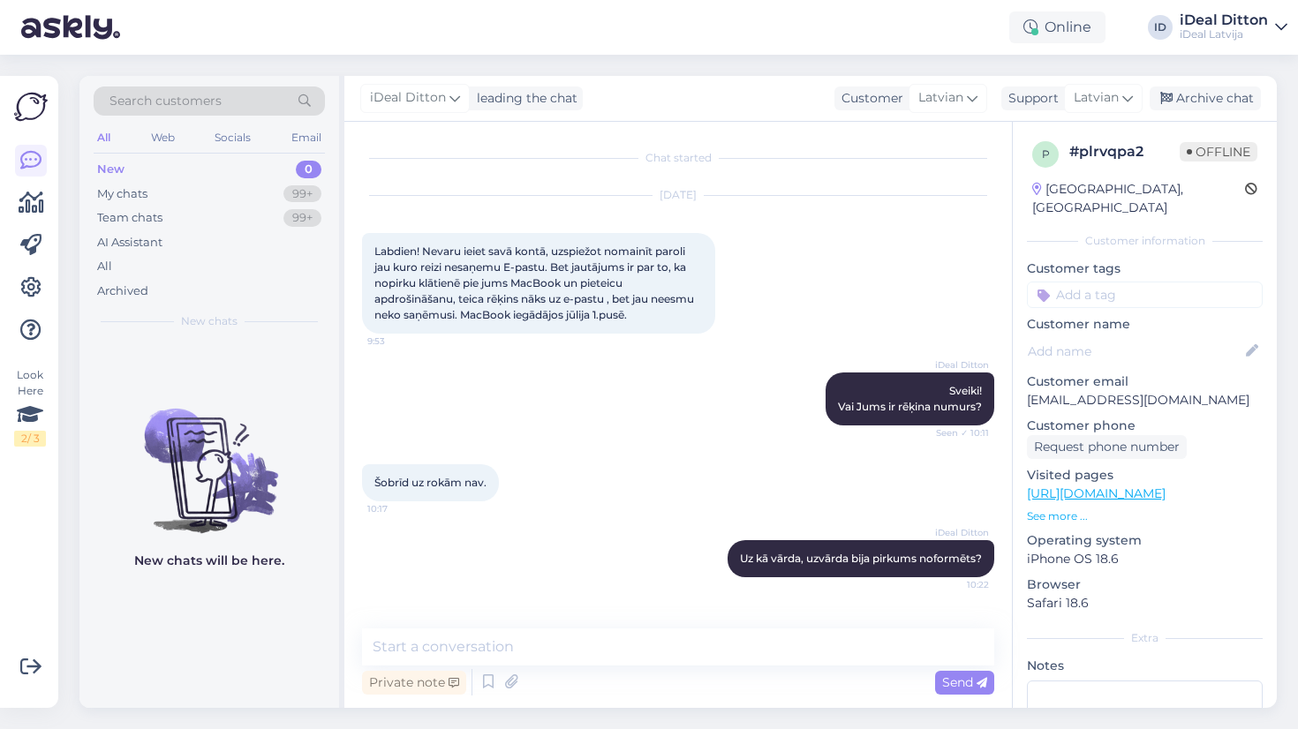
click at [639, 495] on div "Šobrīd uz rokām nav. 10:17" at bounding box center [678, 483] width 632 height 76
